Goal: Task Accomplishment & Management: Manage account settings

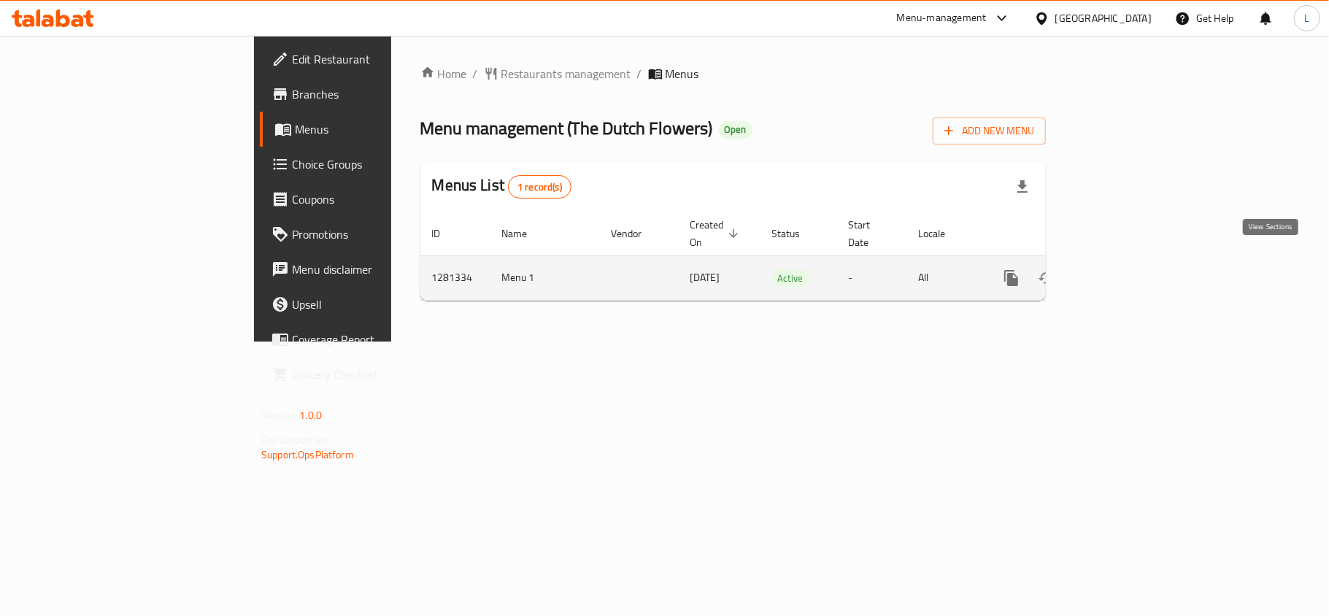
click at [1125, 269] on icon "enhanced table" at bounding box center [1117, 278] width 18 height 18
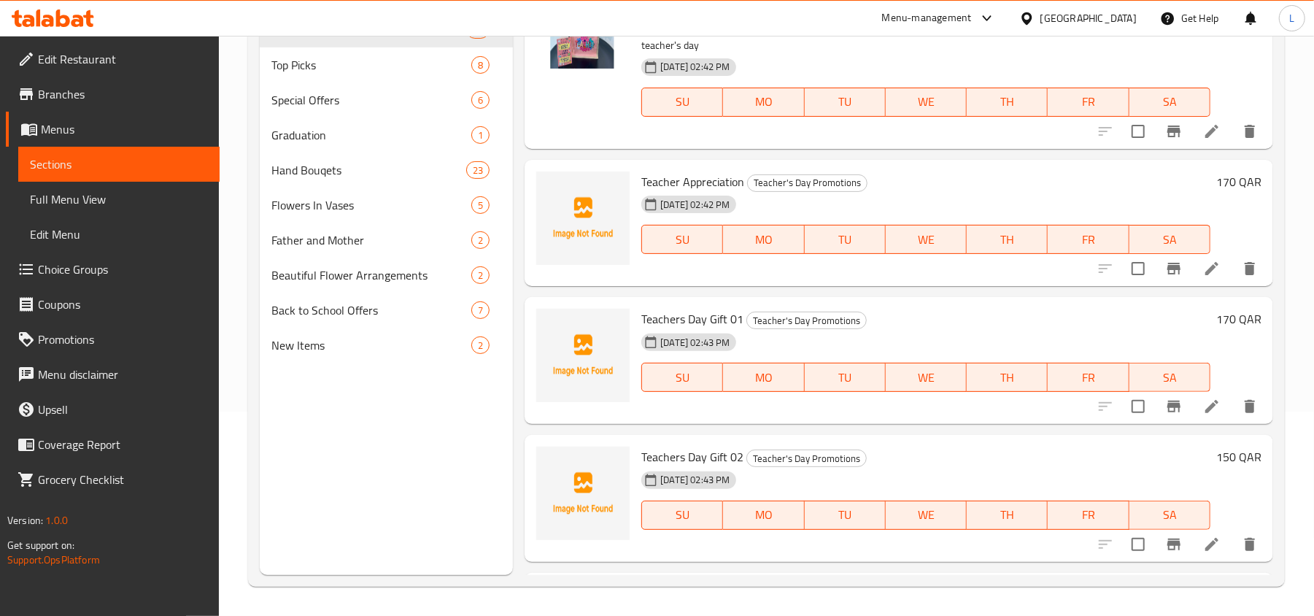
scroll to position [415, 0]
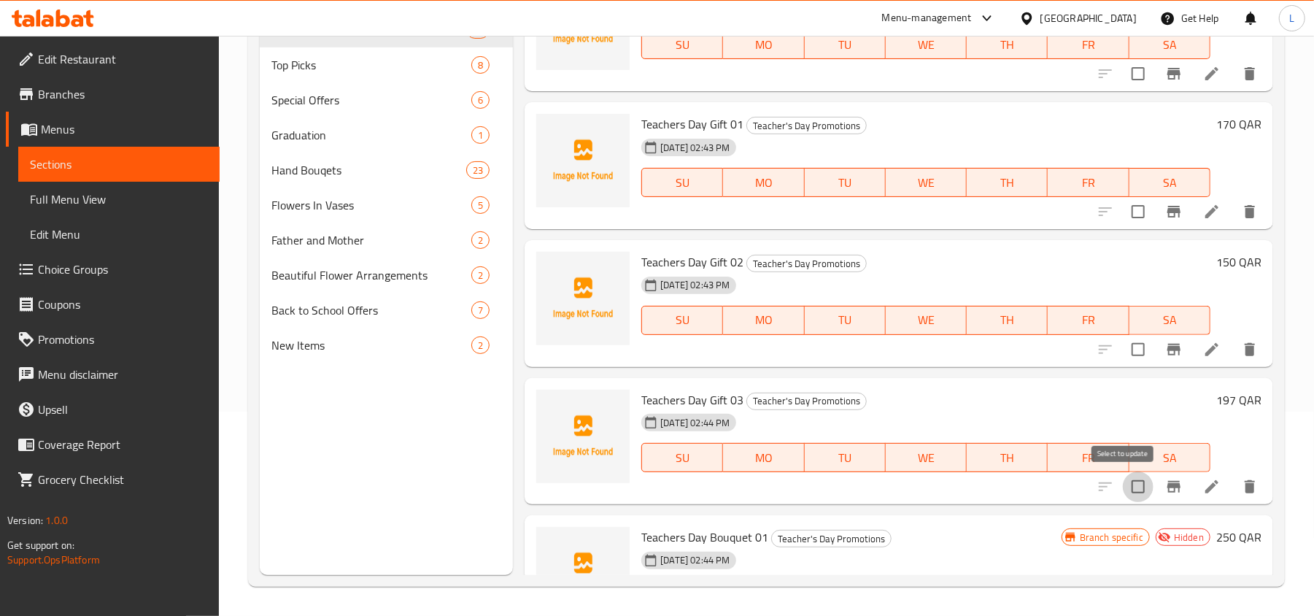
click at [1123, 480] on input "checkbox" at bounding box center [1138, 486] width 31 height 31
checkbox input "true"
click at [1123, 346] on input "checkbox" at bounding box center [1138, 349] width 31 height 31
checkbox input "true"
click at [1123, 214] on input "checkbox" at bounding box center [1138, 211] width 31 height 31
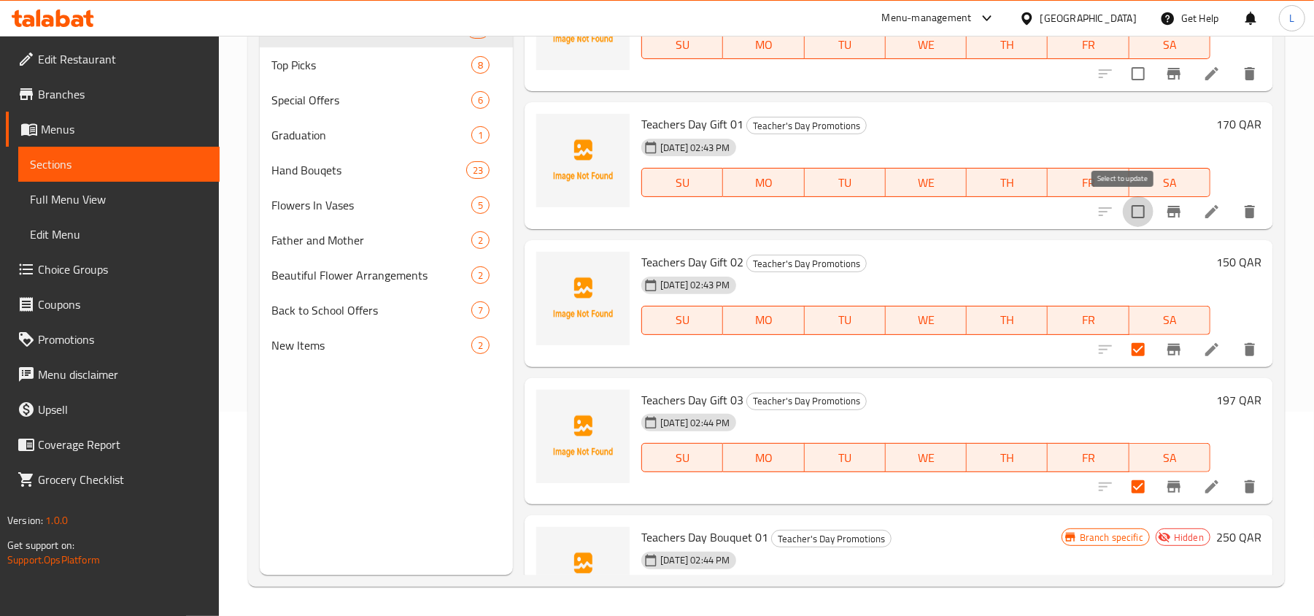
checkbox input "true"
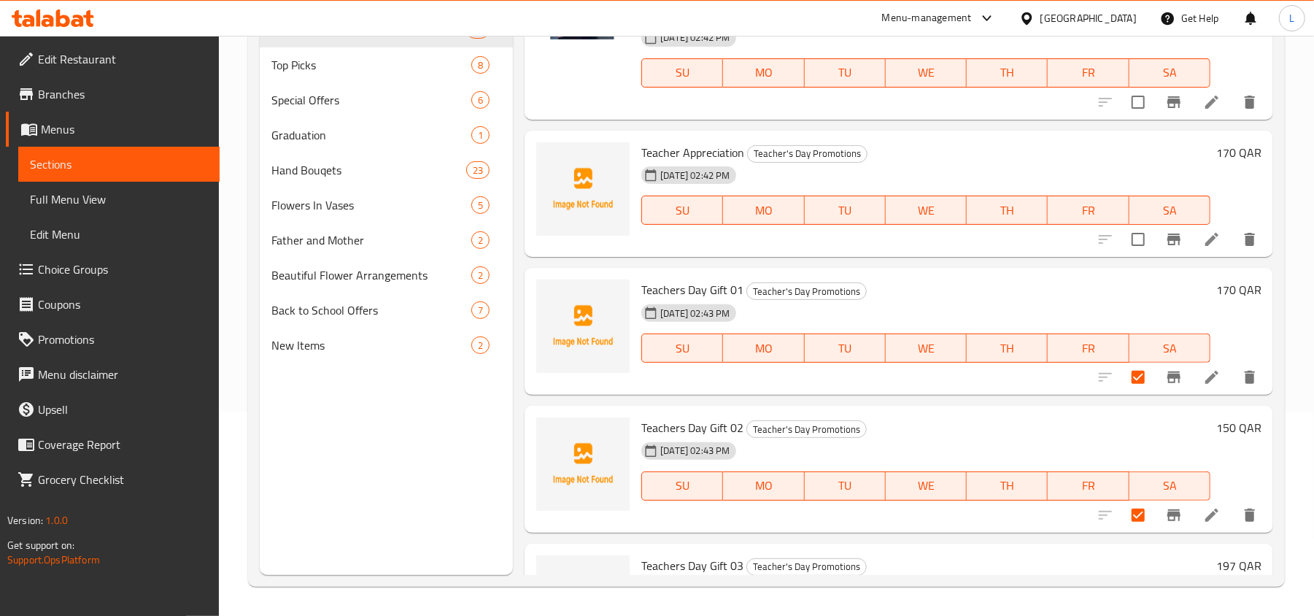
scroll to position [220, 0]
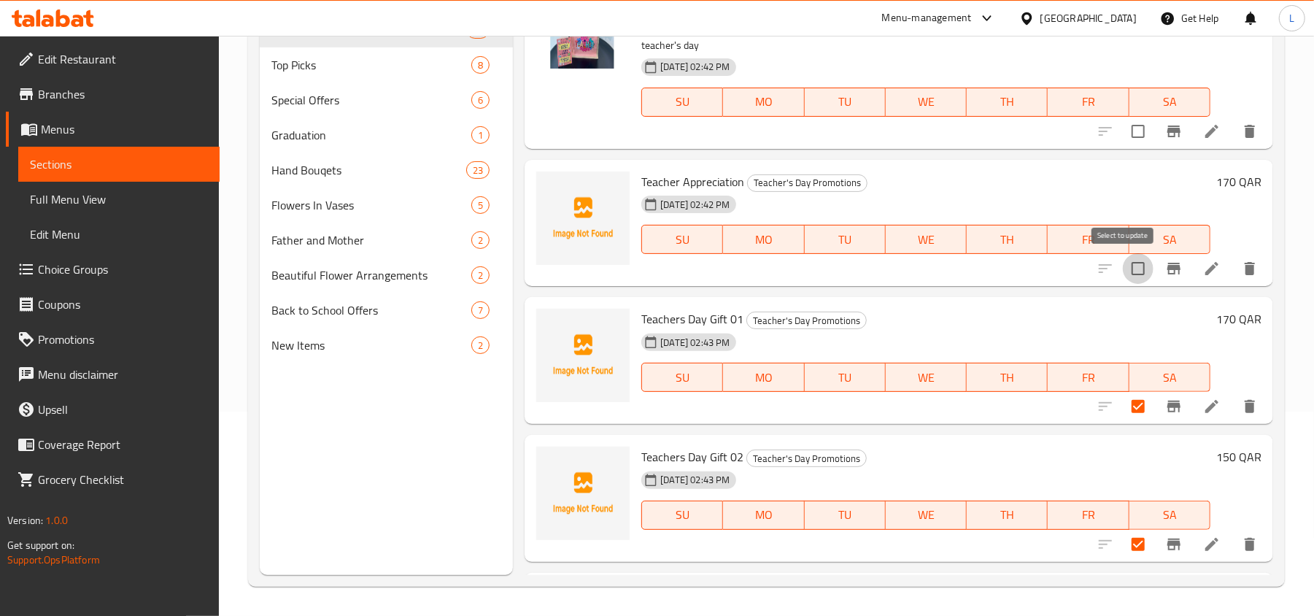
click at [1123, 264] on input "checkbox" at bounding box center [1138, 268] width 31 height 31
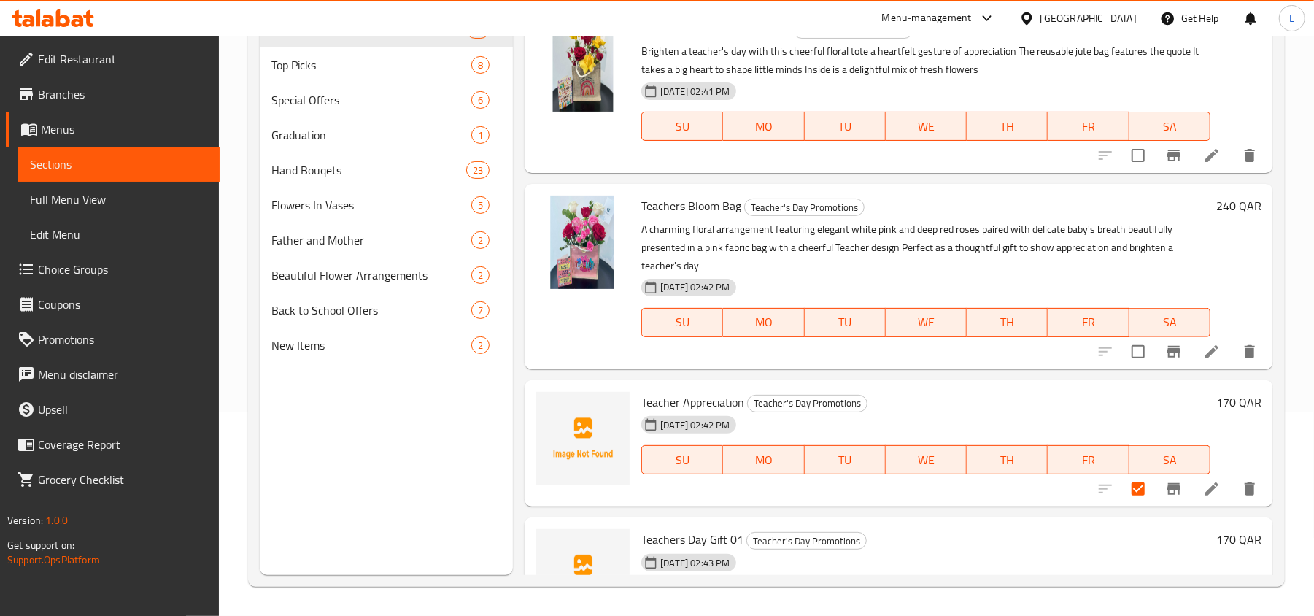
scroll to position [10, 0]
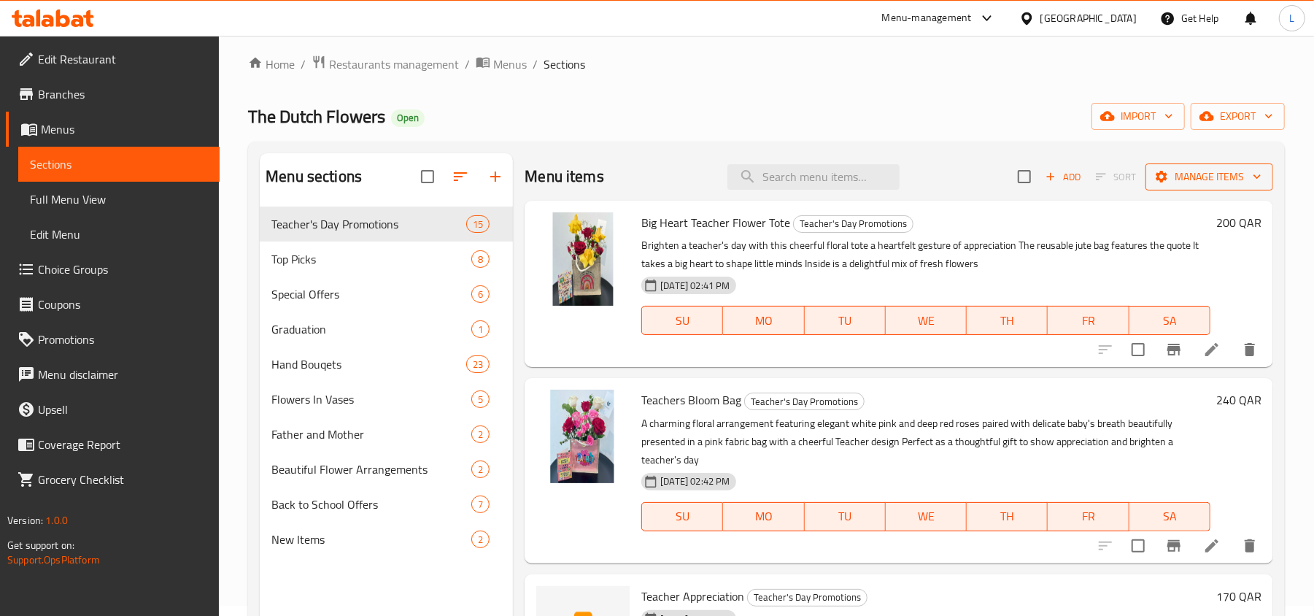
click at [1177, 177] on span "Manage items" at bounding box center [1209, 177] width 104 height 18
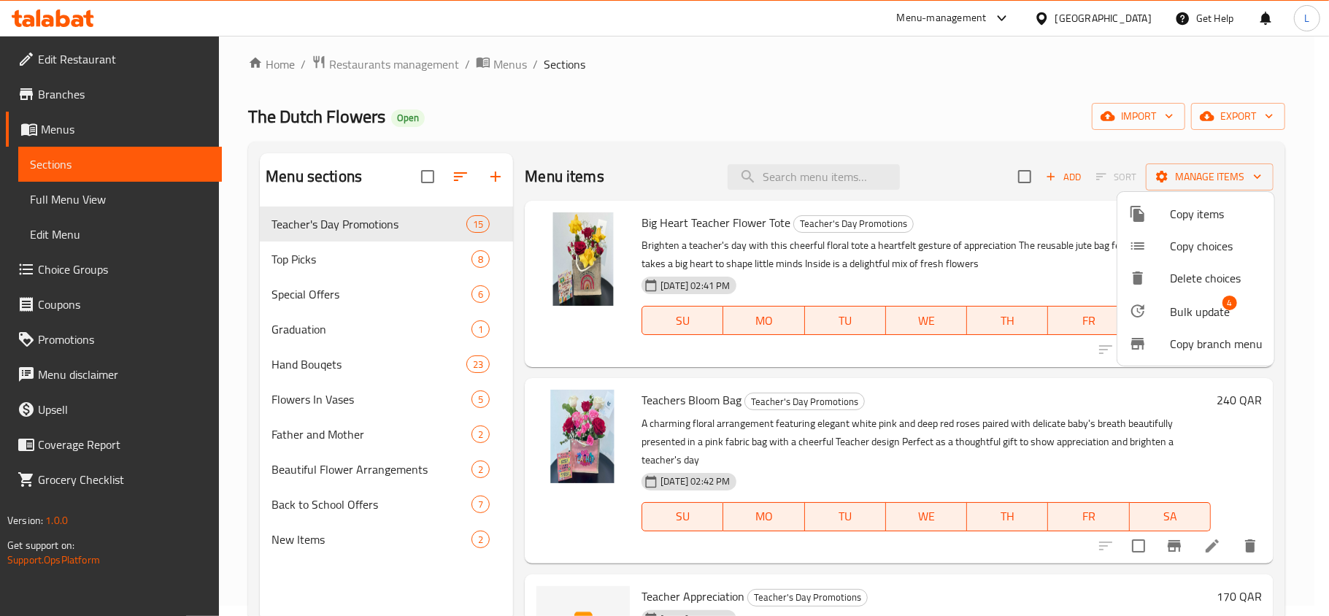
click at [1175, 303] on span "Bulk update" at bounding box center [1200, 312] width 60 height 18
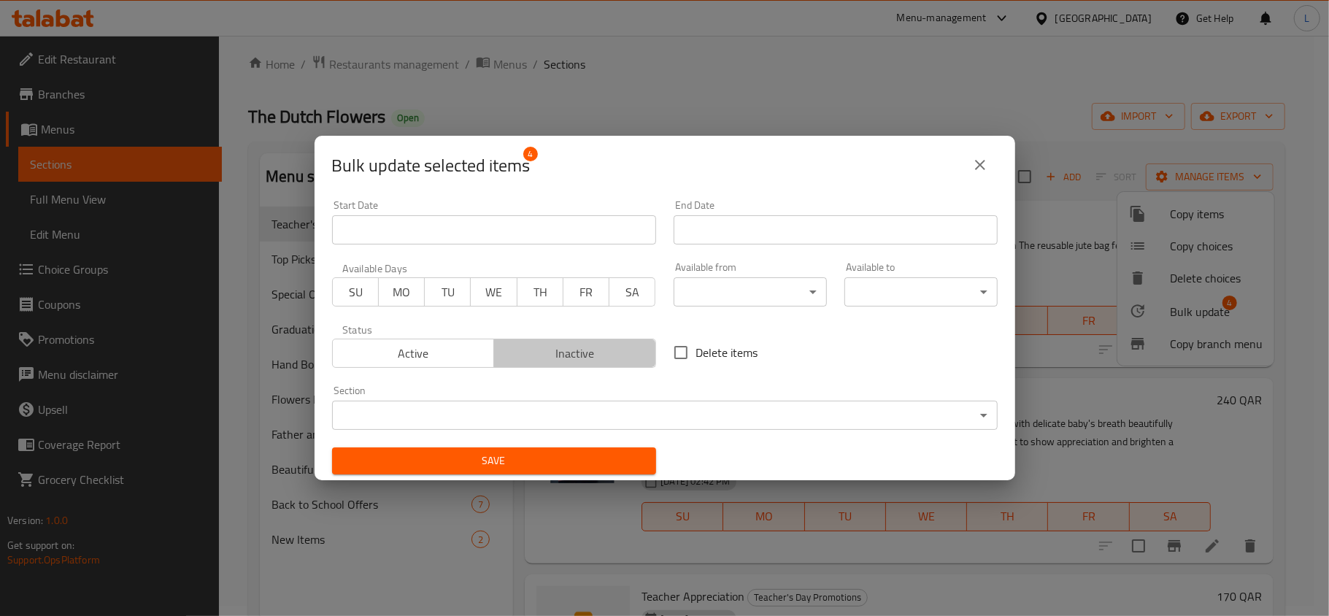
click at [602, 352] on span "Inactive" at bounding box center [575, 353] width 150 height 21
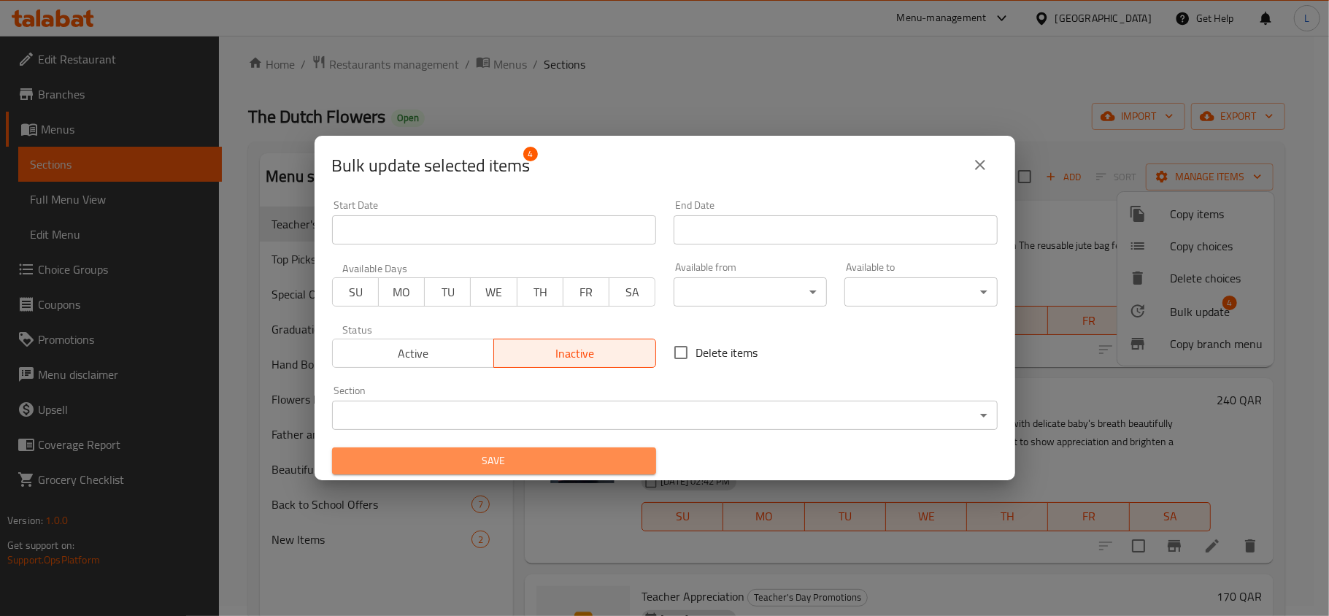
drag, startPoint x: 628, startPoint y: 463, endPoint x: 584, endPoint y: 368, distance: 104.8
click at [629, 464] on span "Save" at bounding box center [494, 461] width 301 height 18
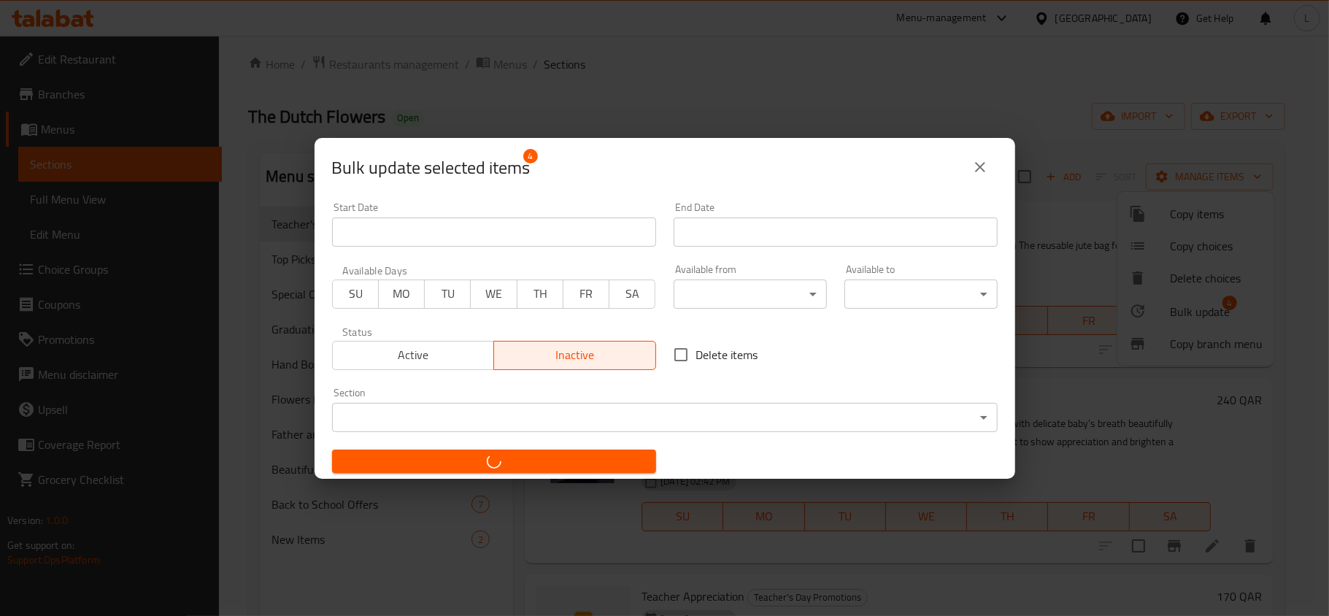
checkbox input "false"
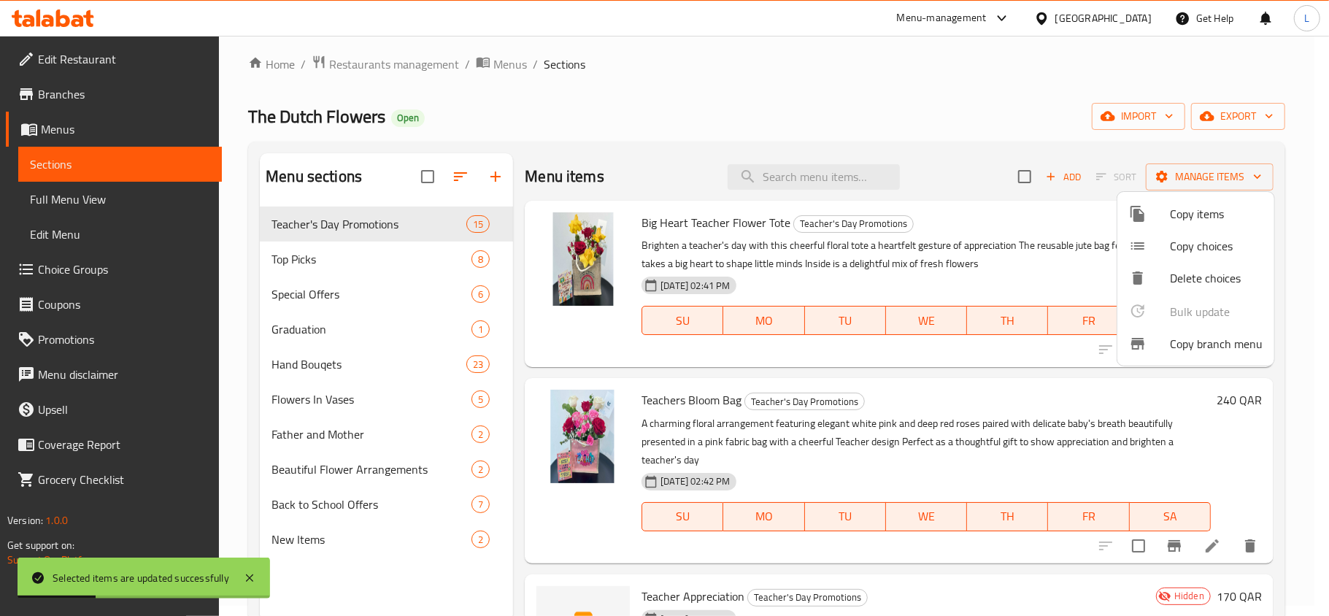
click at [737, 387] on div at bounding box center [664, 308] width 1329 height 616
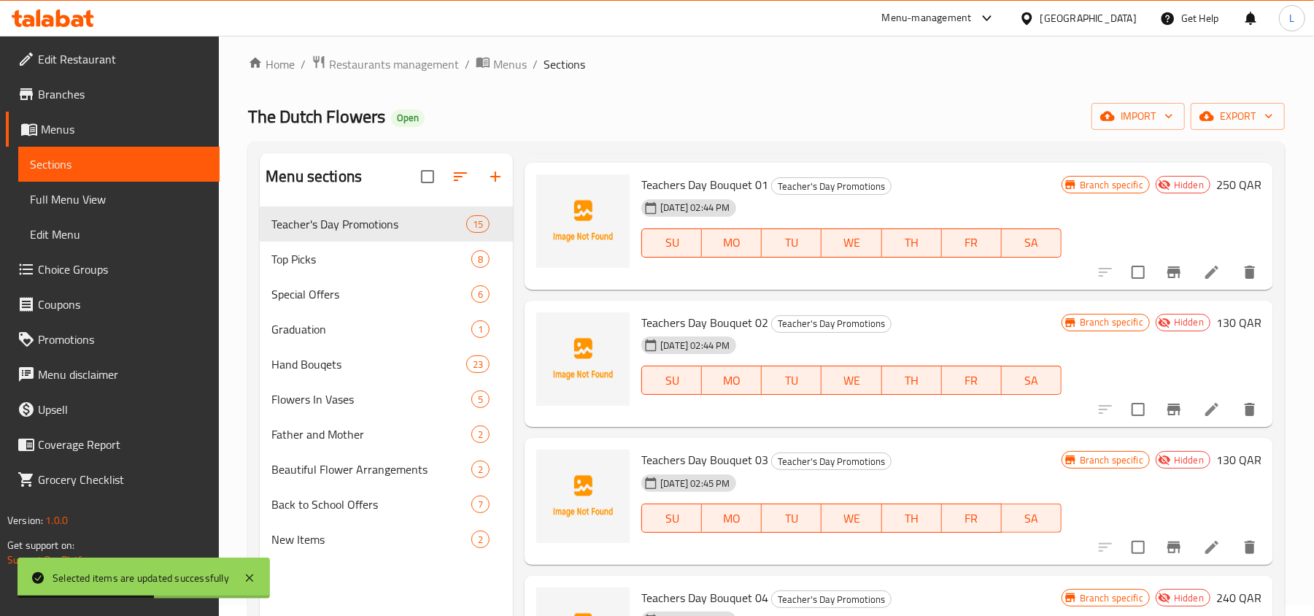
scroll to position [973, 0]
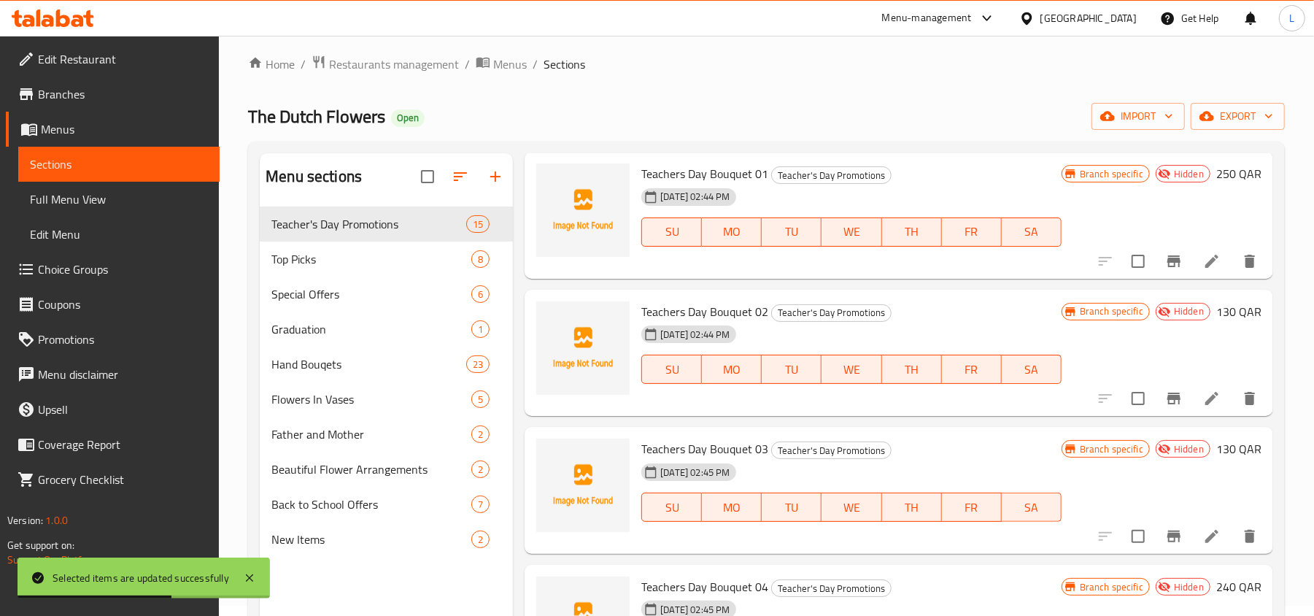
click at [978, 107] on div "The Dutch Flowers Open import export" at bounding box center [766, 116] width 1037 height 27
click at [245, 579] on icon at bounding box center [250, 578] width 18 height 18
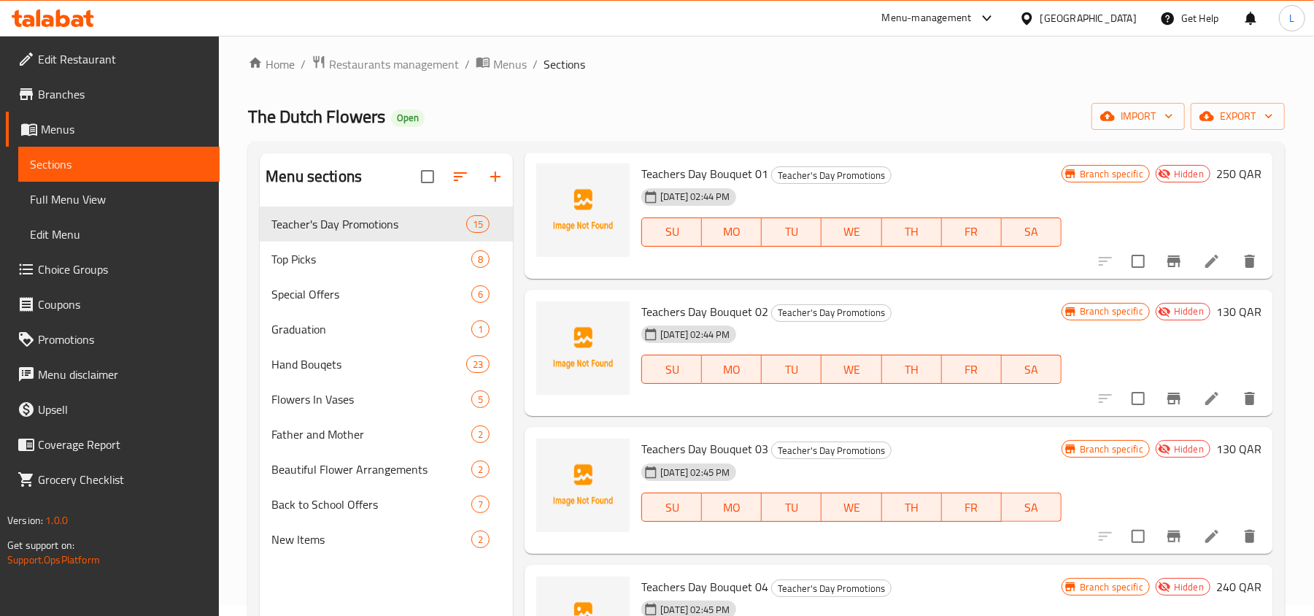
click at [773, 72] on ol "Home / Restaurants management / Menus / Sections" at bounding box center [766, 64] width 1037 height 19
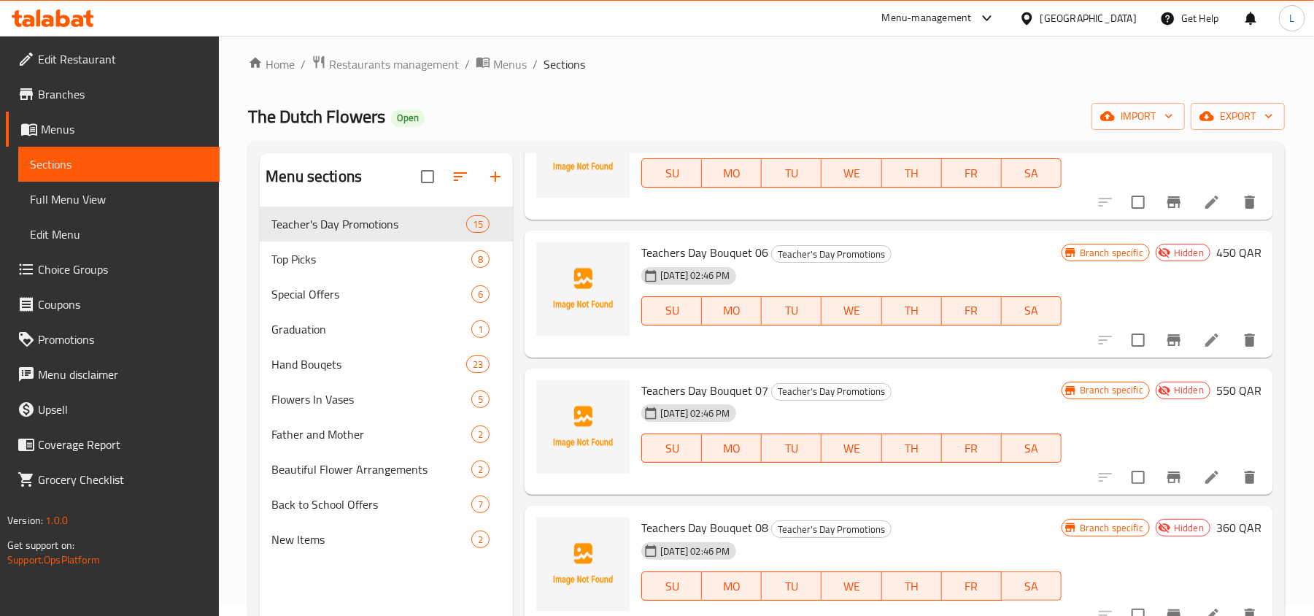
scroll to position [1583, 0]
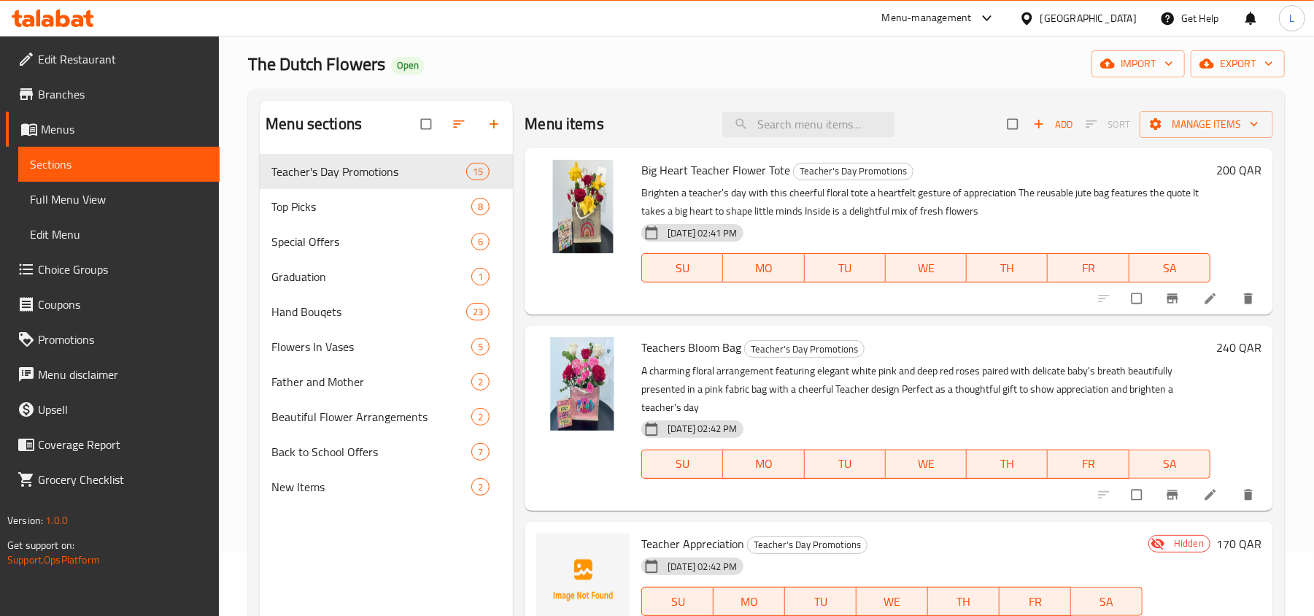
scroll to position [10, 0]
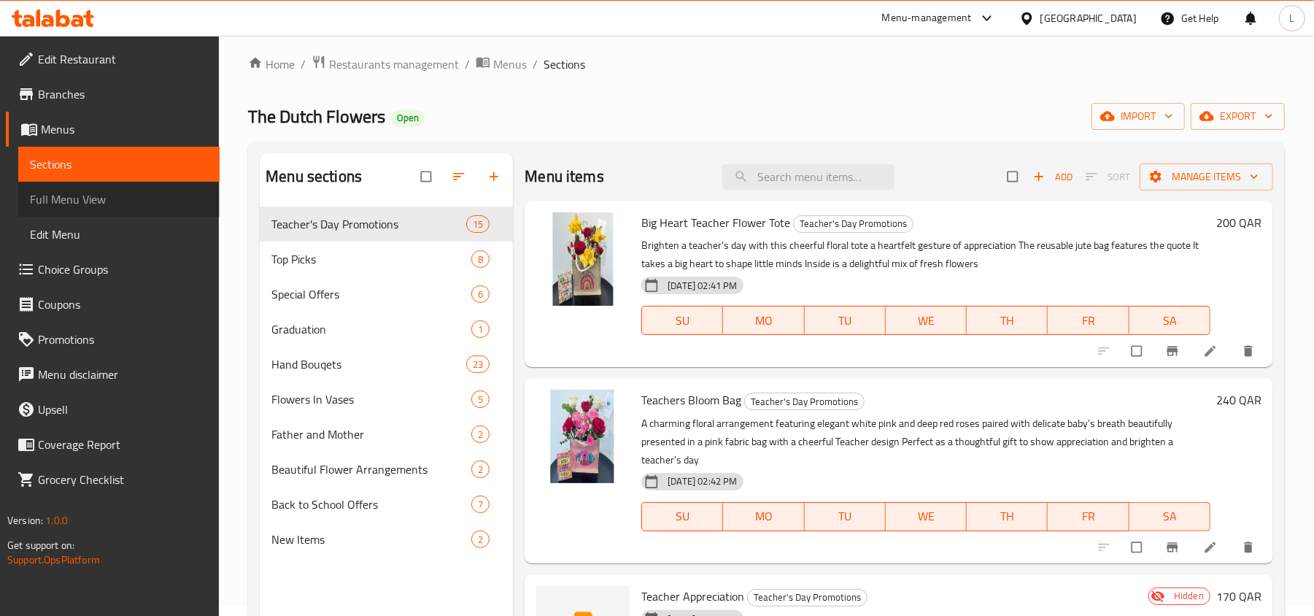
click at [144, 204] on span "Full Menu View" at bounding box center [119, 199] width 178 height 18
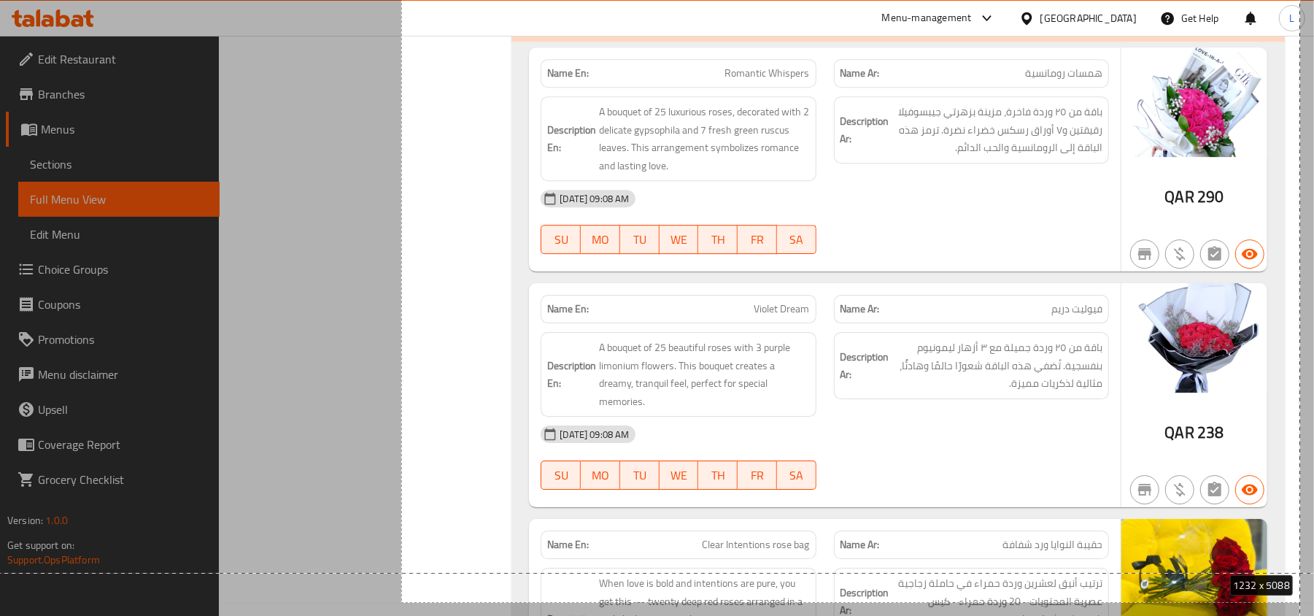
scroll to position [3346, 0]
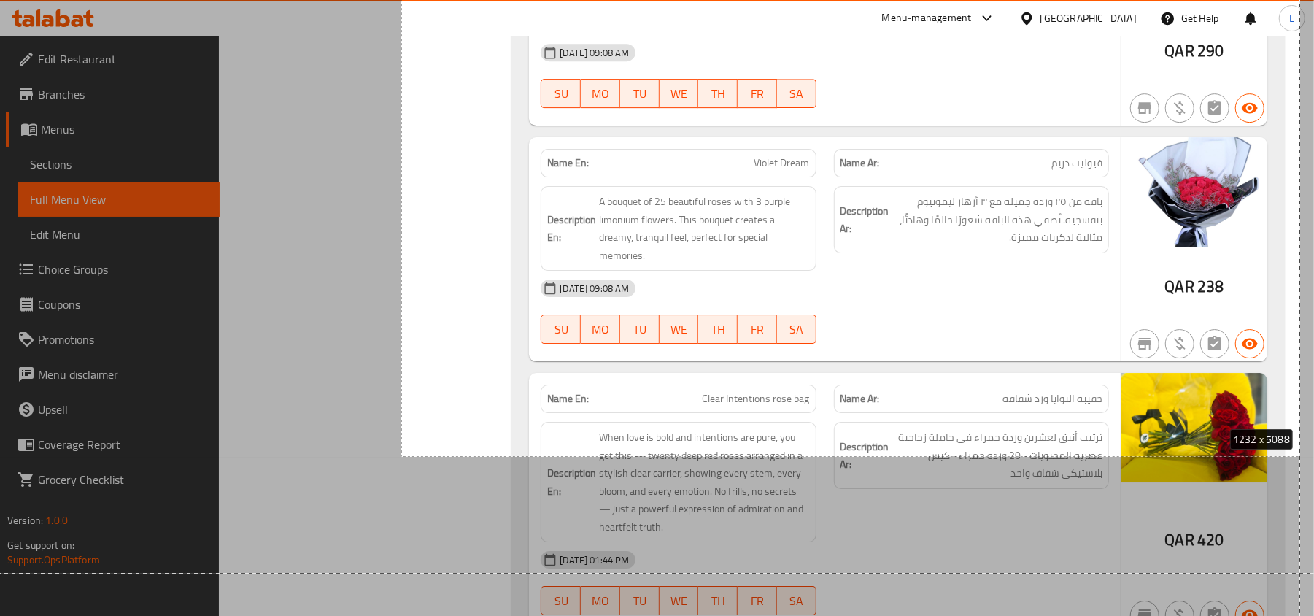
drag, startPoint x: 401, startPoint y: 80, endPoint x: 1300, endPoint y: 602, distance: 1039.8
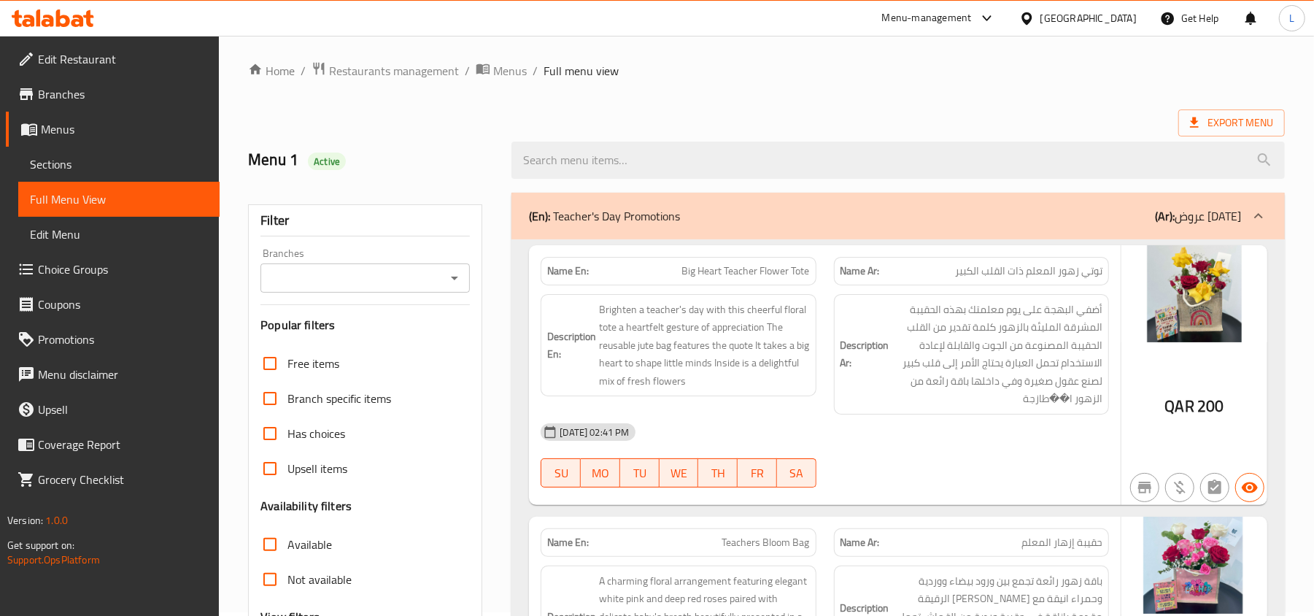
scroll to position [0, 0]
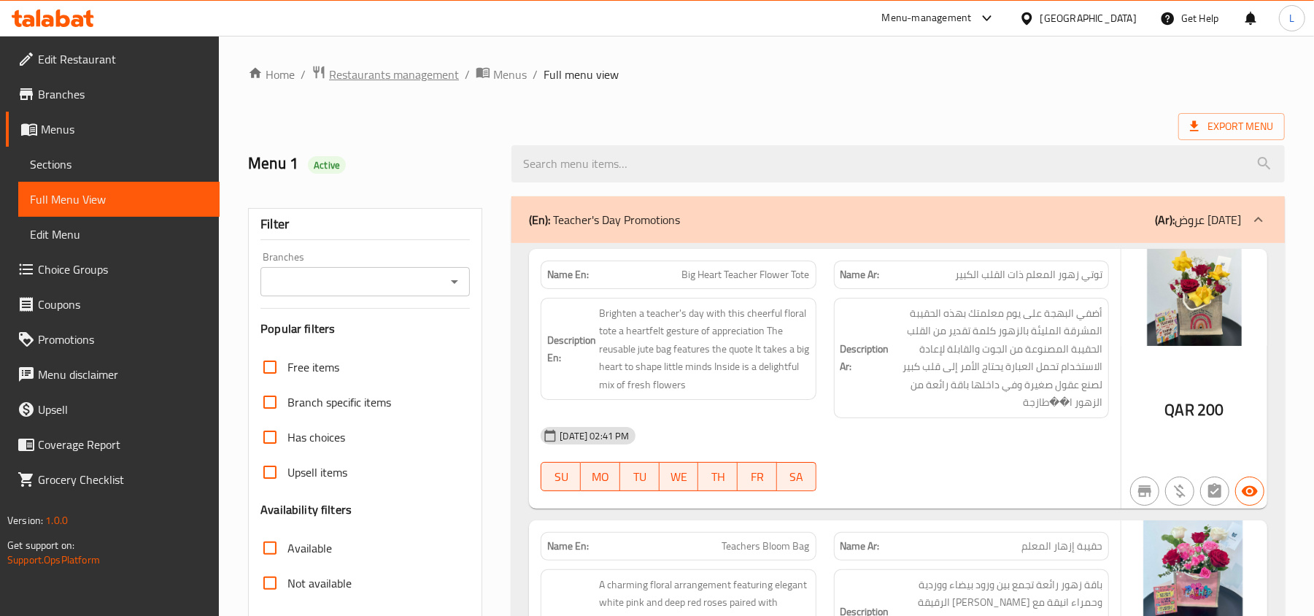
click at [374, 66] on span "Restaurants management" at bounding box center [394, 75] width 130 height 18
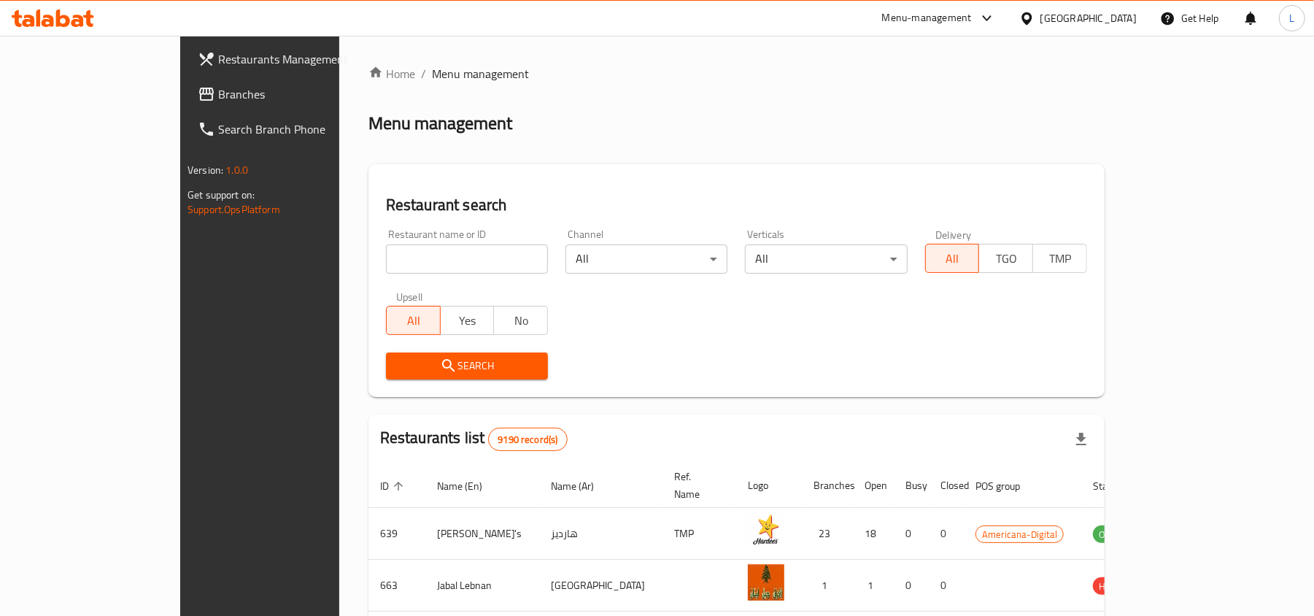
click at [186, 109] on link "Branches" at bounding box center [293, 94] width 214 height 35
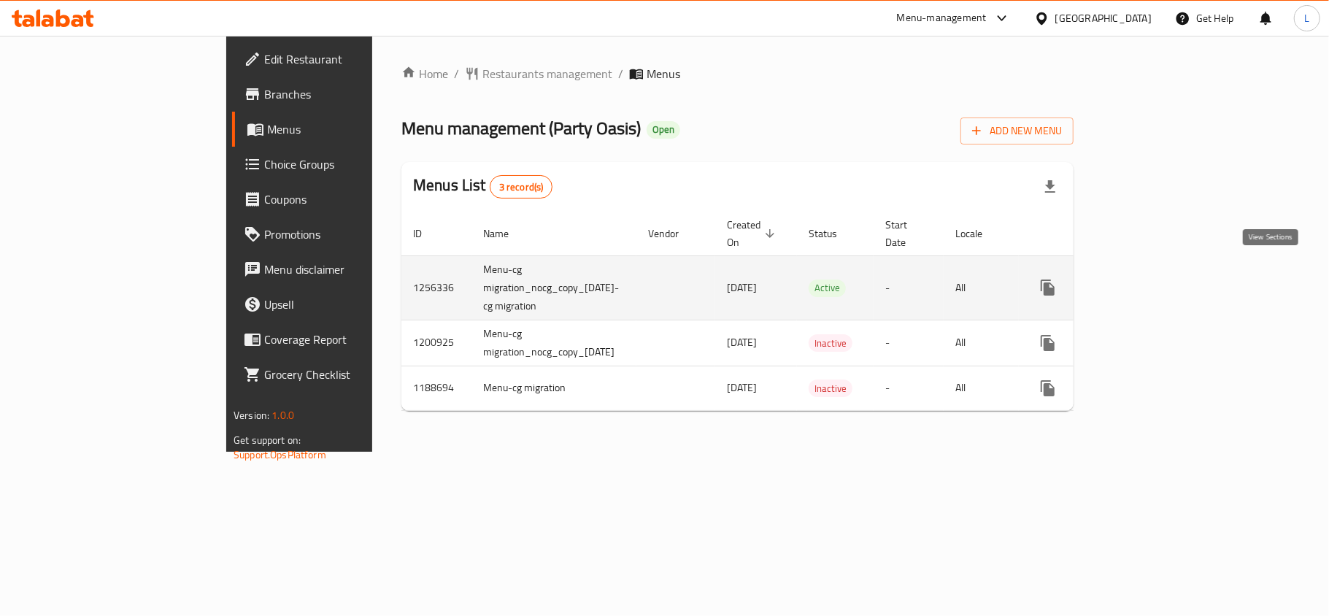
click at [1162, 279] on icon "enhanced table" at bounding box center [1153, 288] width 18 height 18
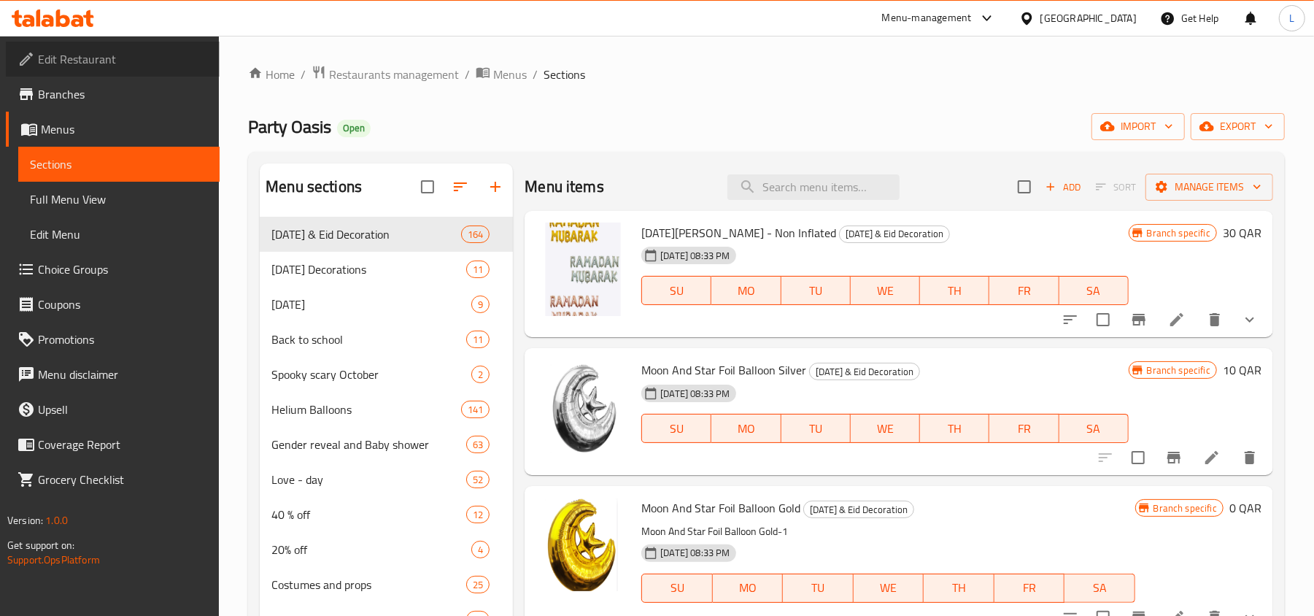
click at [89, 73] on link "Edit Restaurant" at bounding box center [113, 59] width 214 height 35
